Goal: Task Accomplishment & Management: Manage account settings

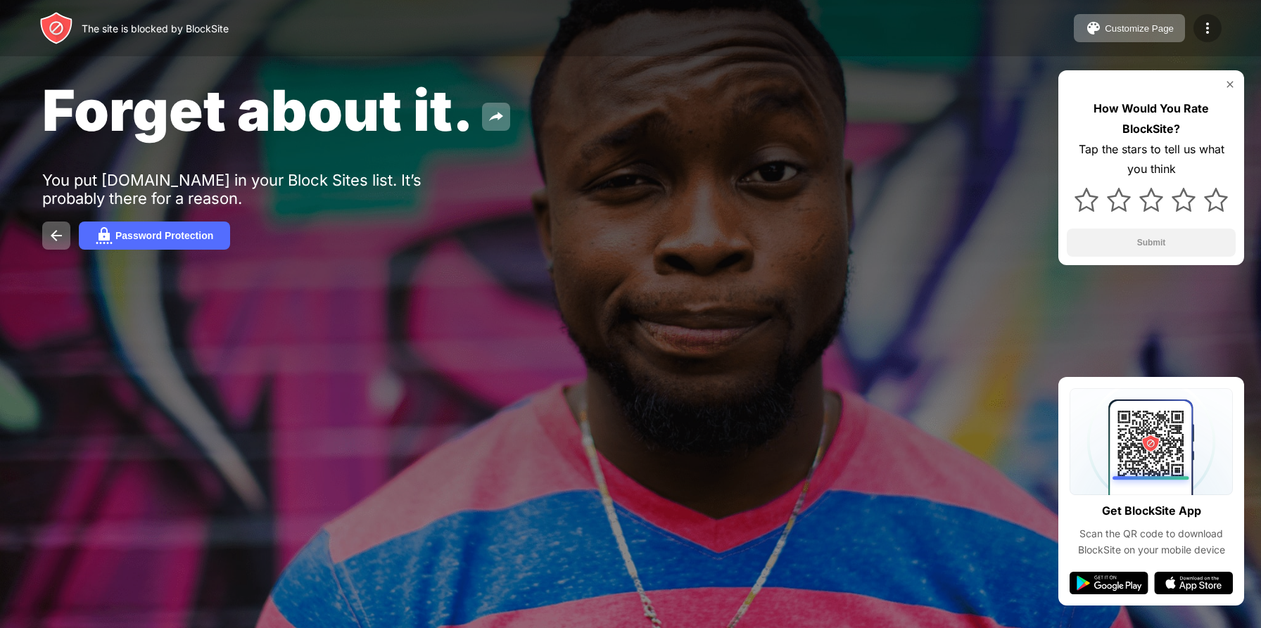
click at [1209, 24] on img at bounding box center [1207, 28] width 17 height 17
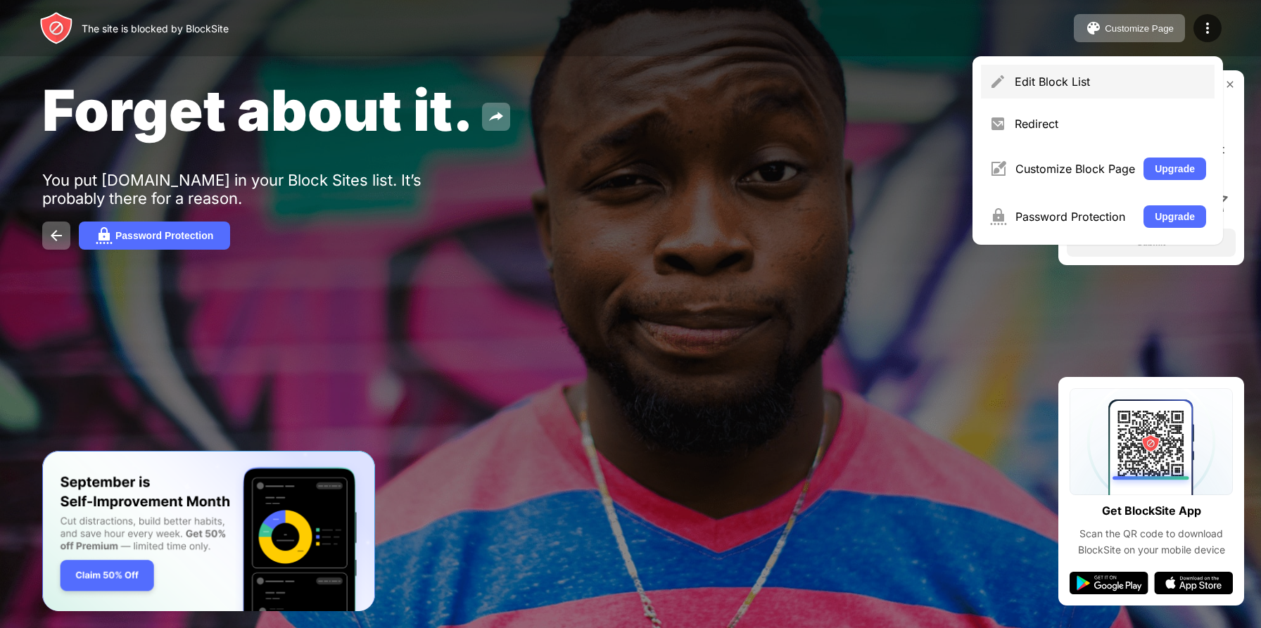
click at [1114, 93] on div "Edit Block List" at bounding box center [1098, 82] width 234 height 34
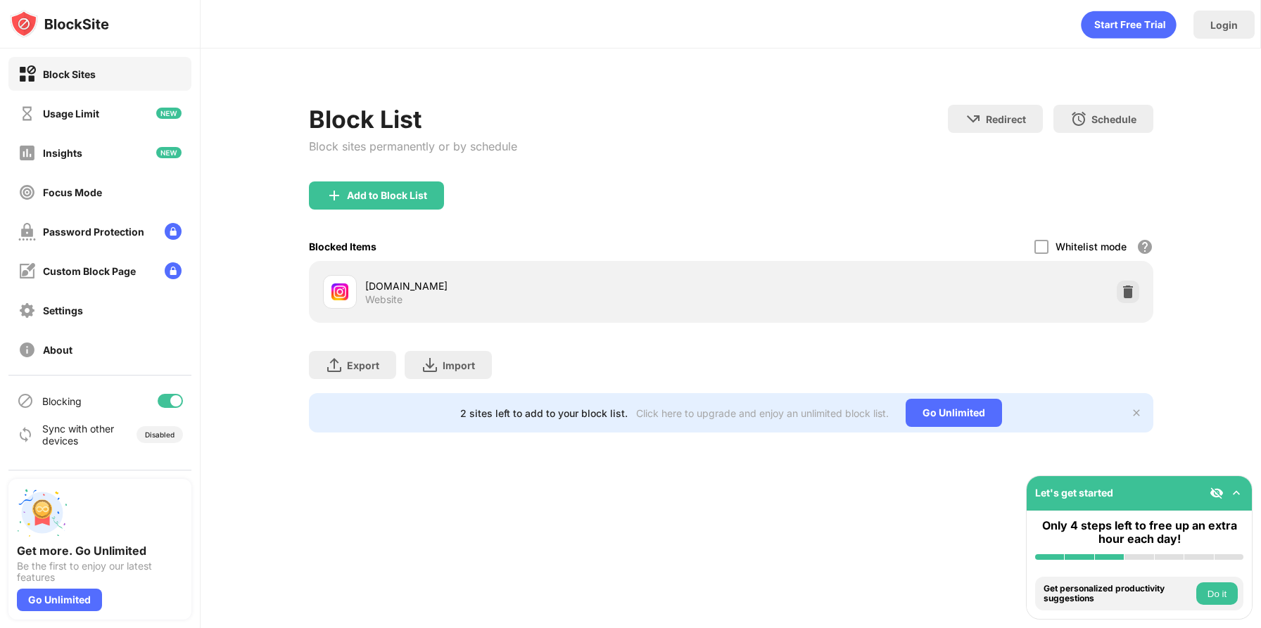
click at [1130, 285] on img at bounding box center [1128, 292] width 14 height 14
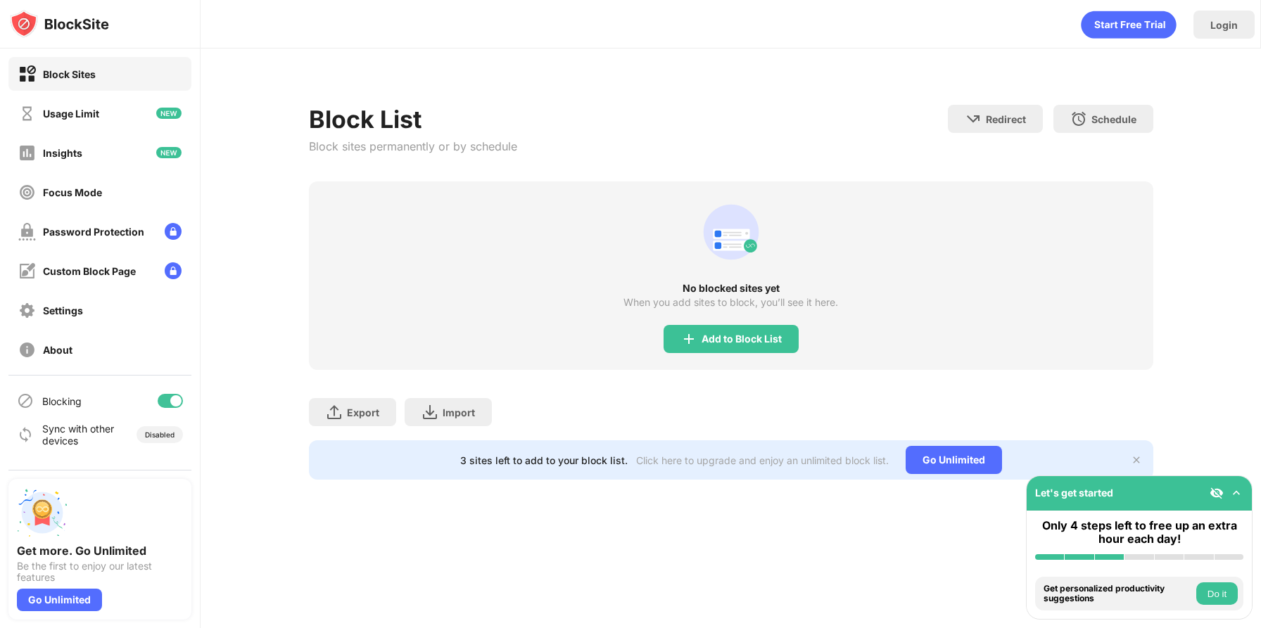
click at [790, 346] on div "Add to Block List" at bounding box center [731, 339] width 135 height 28
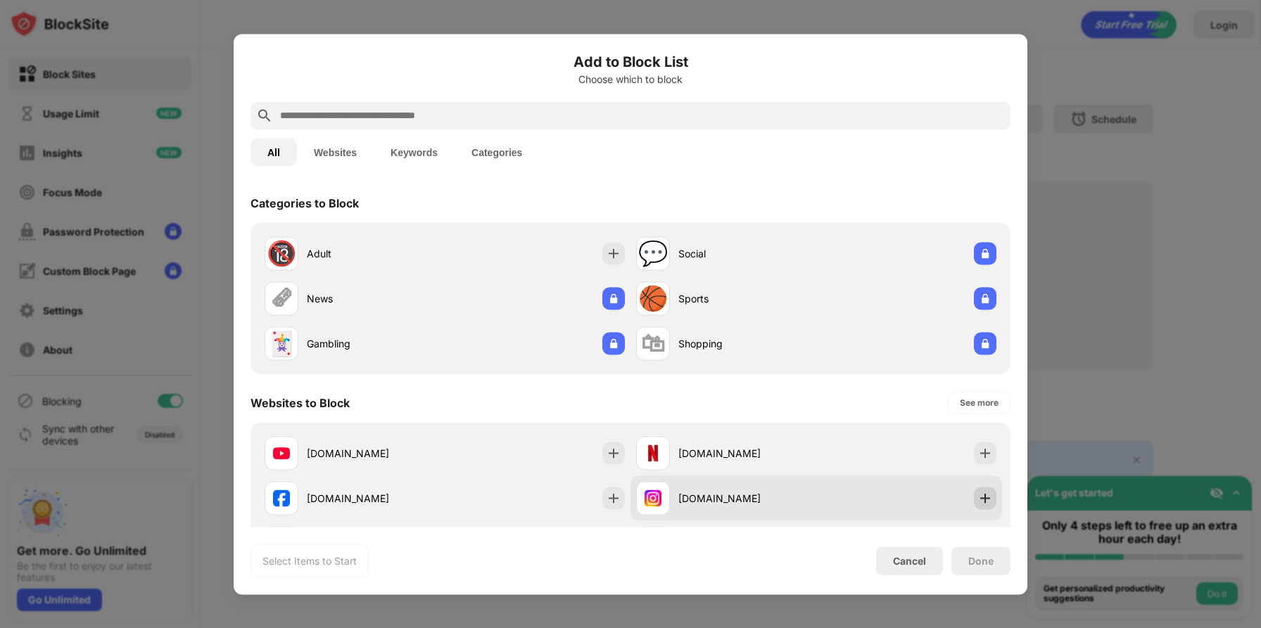
click at [989, 501] on img at bounding box center [985, 498] width 14 height 14
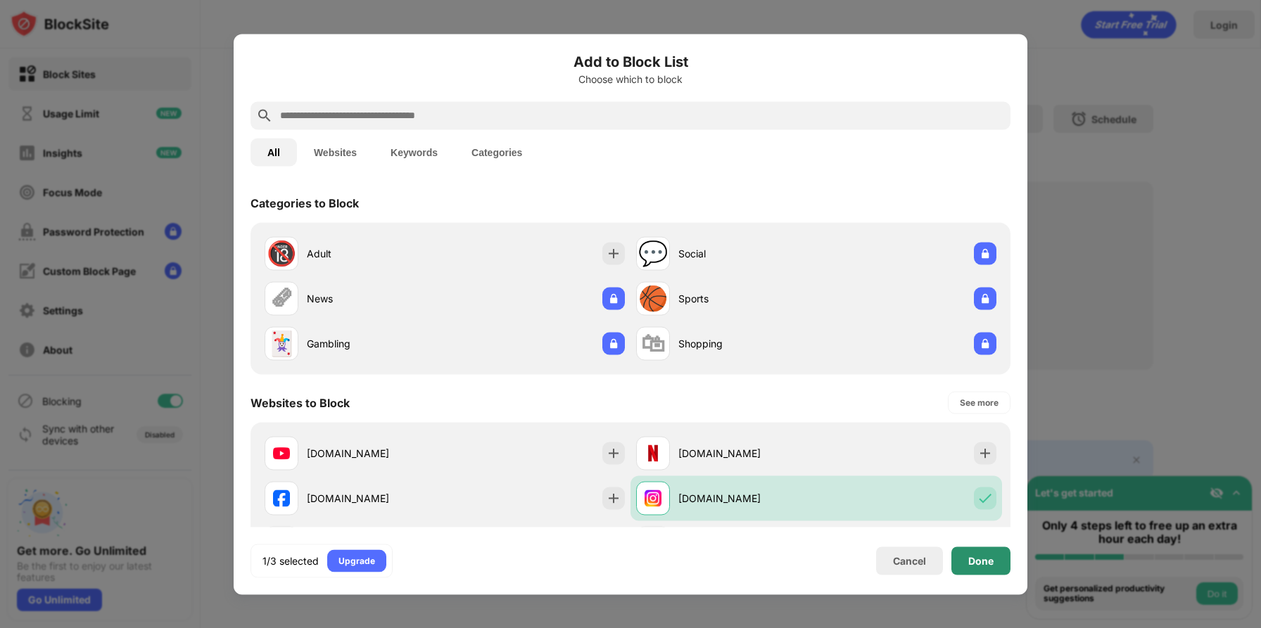
click at [977, 566] on div "Done" at bounding box center [980, 560] width 25 height 11
